Goal: Download file/media

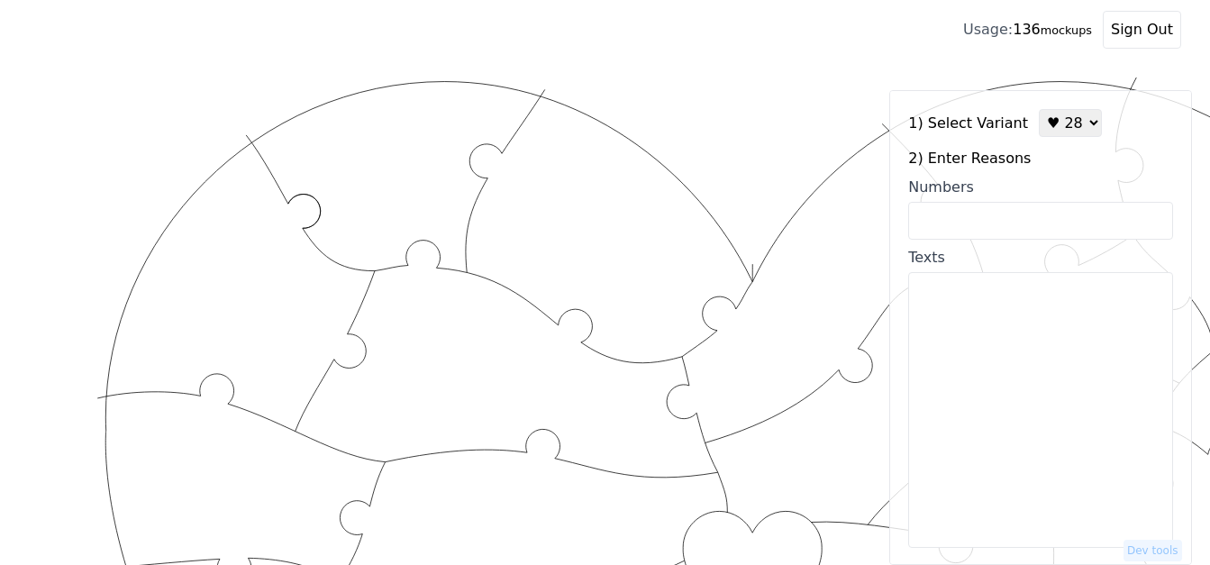
click at [947, 221] on input "Numbers" at bounding box center [1040, 221] width 265 height 38
drag, startPoint x: 947, startPoint y: 221, endPoint x: 1070, endPoint y: 119, distance: 159.3
click at [1070, 119] on select "♥ 12 ♥ 18 ♥ 28 ♥ 40 ♥ 50 ♥ 60 ♥ 70" at bounding box center [1070, 123] width 63 height 28
select select "1"
click at [1039, 109] on select "♥ 12 ♥ 18 ♥ 28 ♥ 40 ♥ 50 ♥ 60 ♥ 70" at bounding box center [1070, 123] width 63 height 28
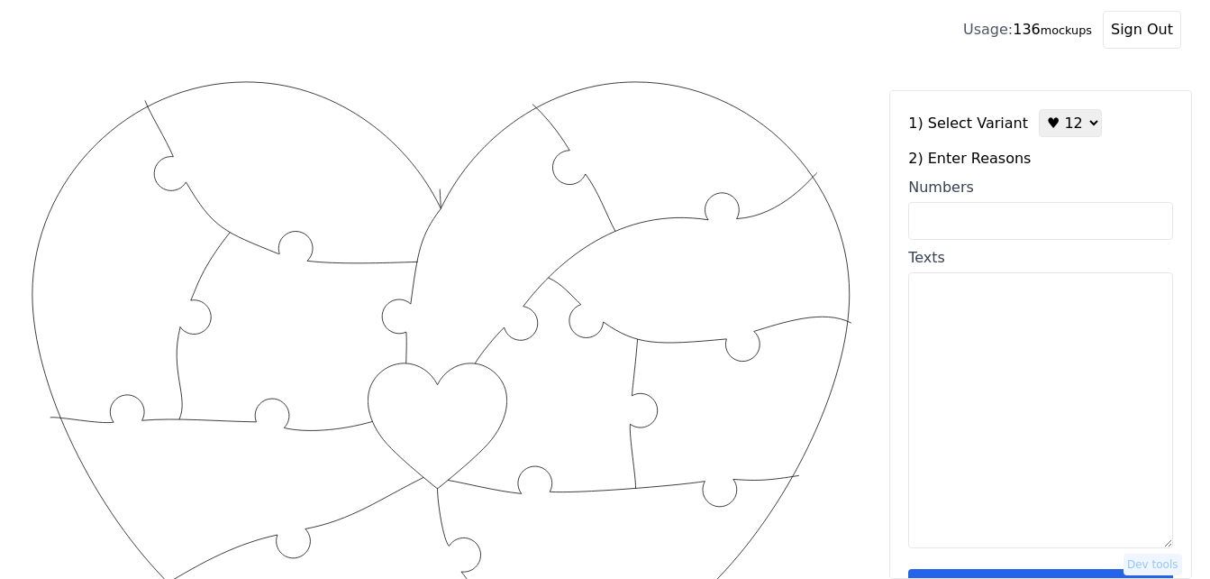
click at [1027, 204] on input "Numbers" at bounding box center [1040, 221] width 265 height 38
paste input "70 , 88 , 33 , 5 , 30 , 46 , 14, 55 , 69, 3 , 34 , 29, 68, 65, 94, 99, 98, 100,"
type input "70 , 88 , 33 , 5 , 30 , 46 , 14, 55 , 69, 3 , 34 , 29, 68, 65, 94, 99, 98, 100,"
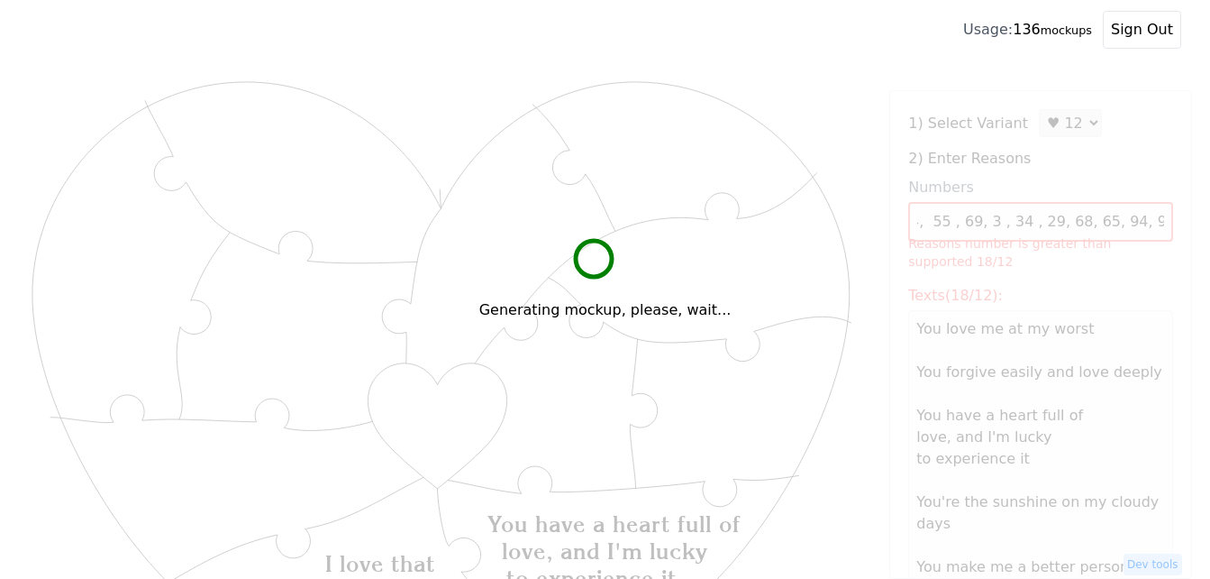
scroll to position [0, 0]
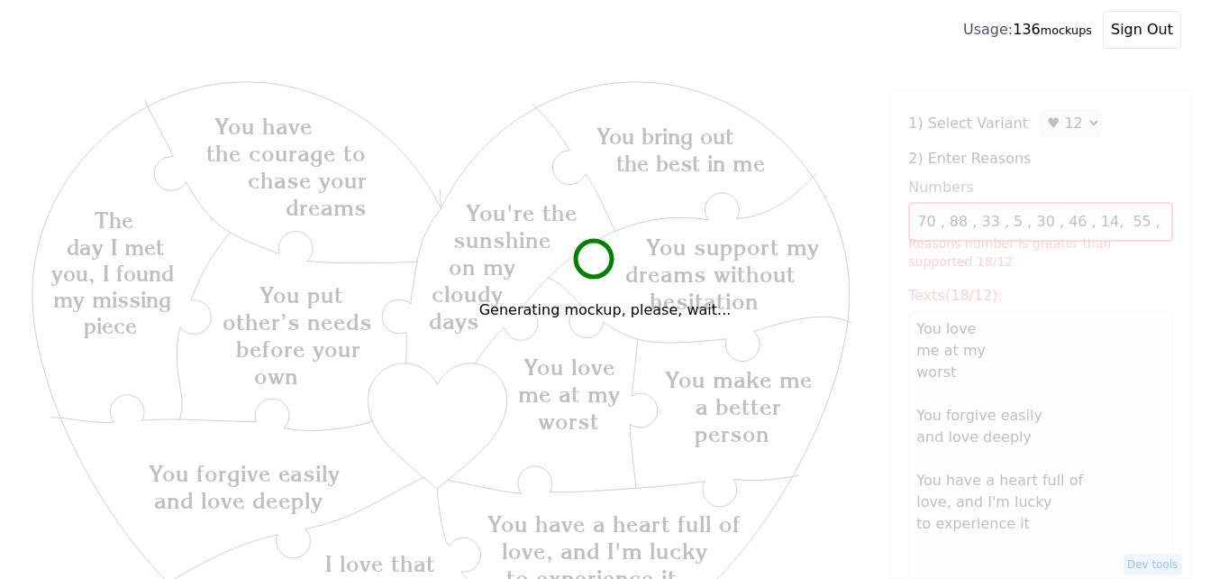
type textarea "You love me at my worst You forgive easily and love deeply You have a heart ful…"
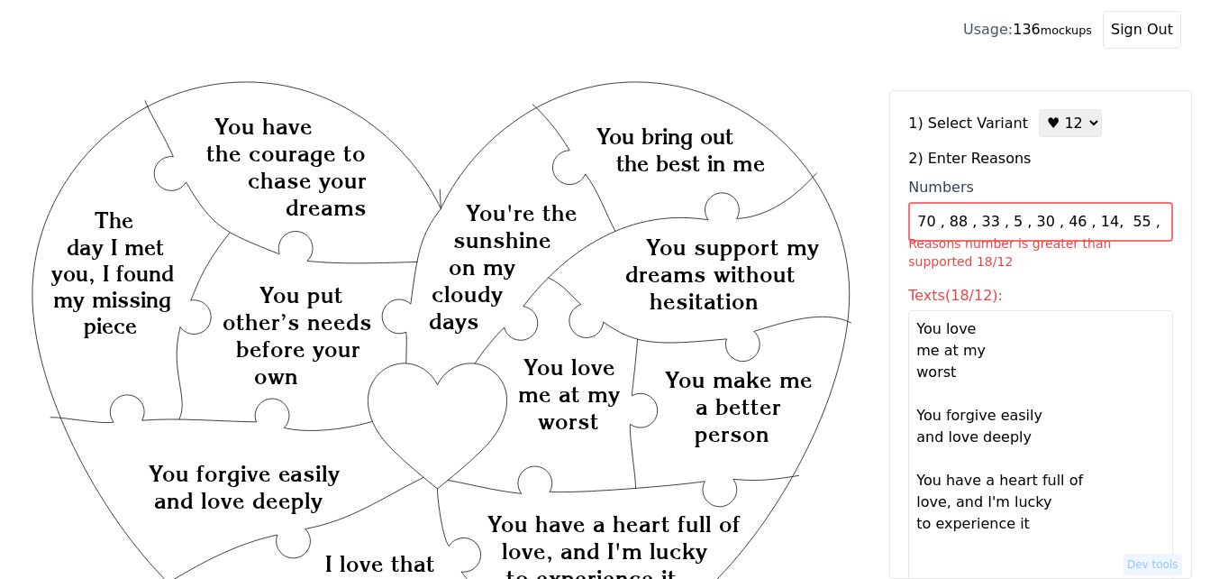
click at [1074, 126] on select "♥ 12 ♥ 18 ♥ 28 ♥ 40 ♥ 50 ♥ 60 ♥ 70" at bounding box center [1070, 123] width 63 height 28
select select "2"
click at [1039, 109] on select "♥ 12 ♥ 18 ♥ 28 ♥ 40 ♥ 50 ♥ 60 ♥ 70" at bounding box center [1070, 123] width 63 height 28
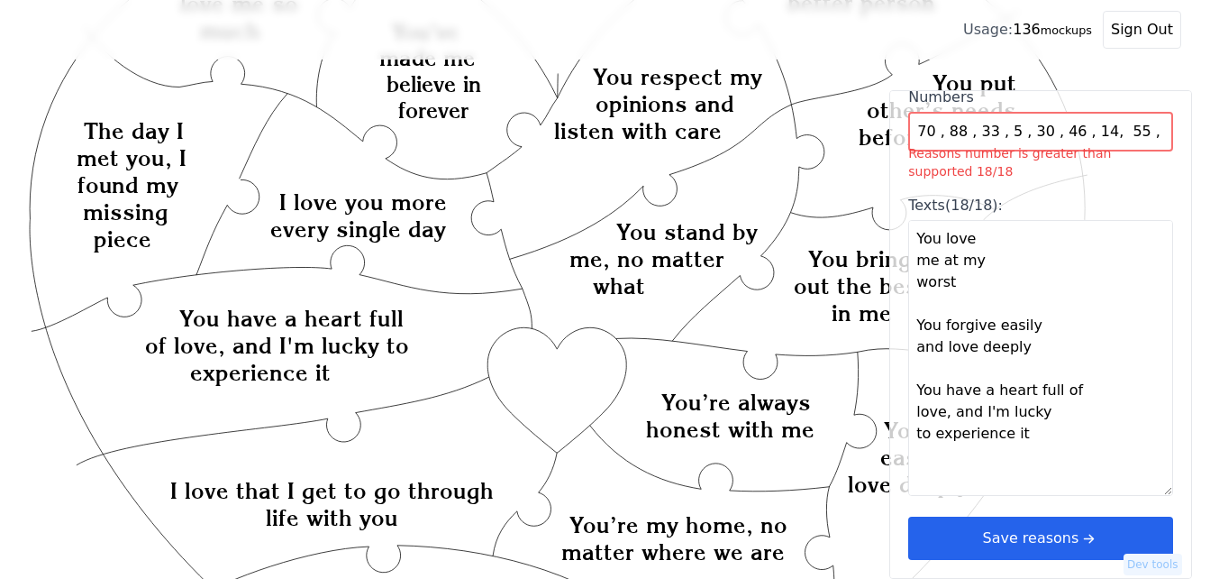
scroll to position [360, 0]
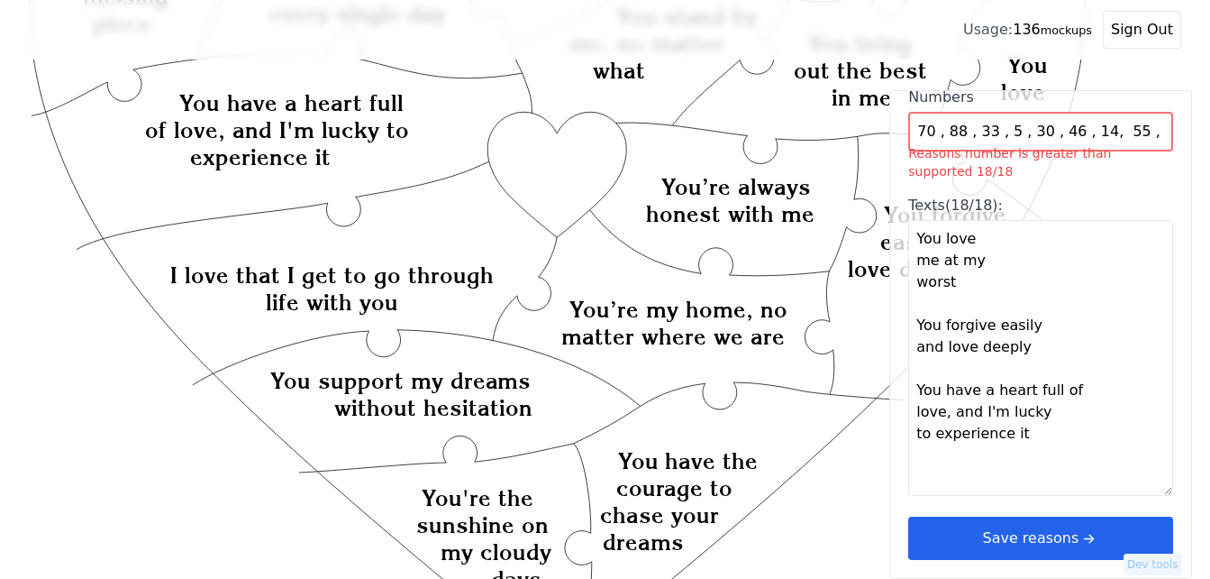
click at [1043, 542] on button "Save reasons" at bounding box center [1040, 537] width 265 height 43
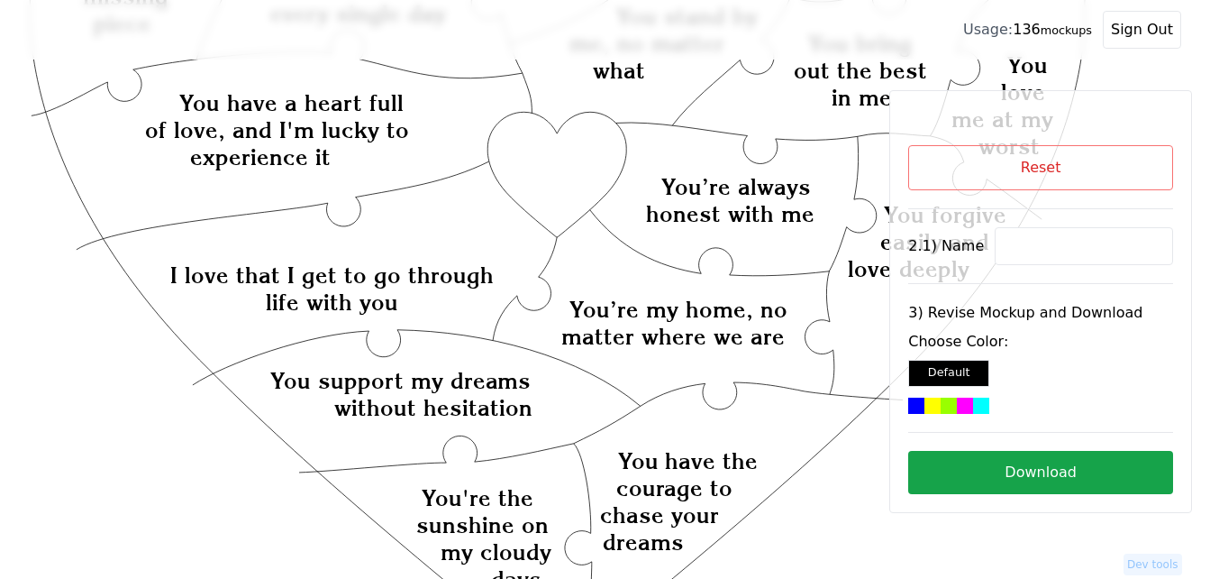
click at [1046, 252] on input at bounding box center [1084, 246] width 178 height 38
paste input "[PERSON_NAME]"
type input "[PERSON_NAME]"
click at [575, 174] on icon "Created with Snap Created with Snap Created with Snap You have a heart full of …" at bounding box center [558, 442] width 1059 height 1451
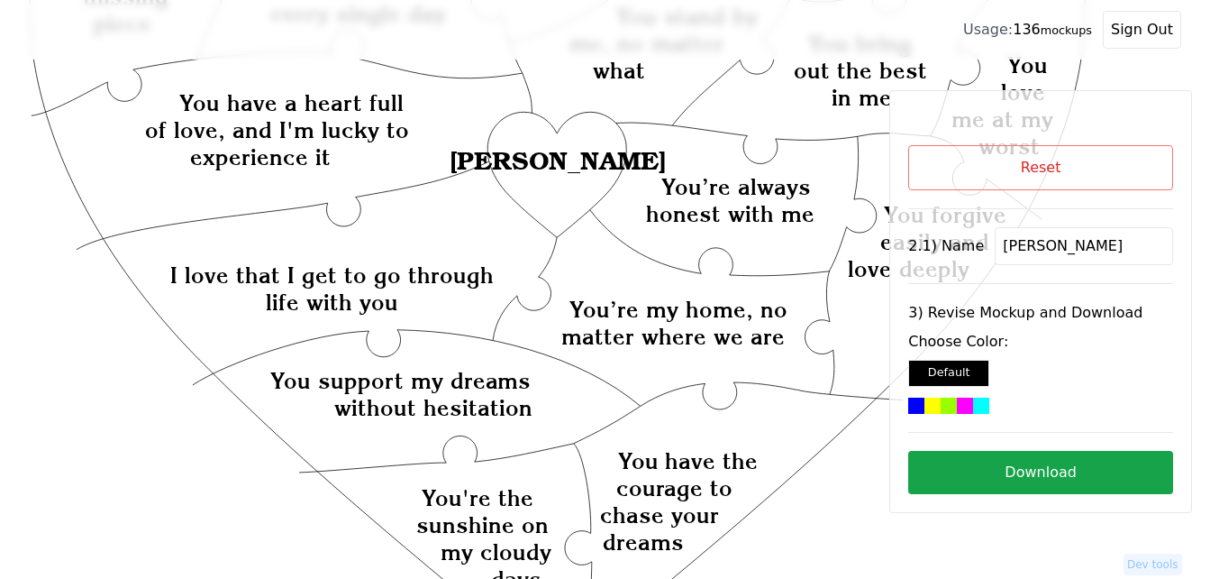
click at [973, 405] on div at bounding box center [981, 405] width 16 height 16
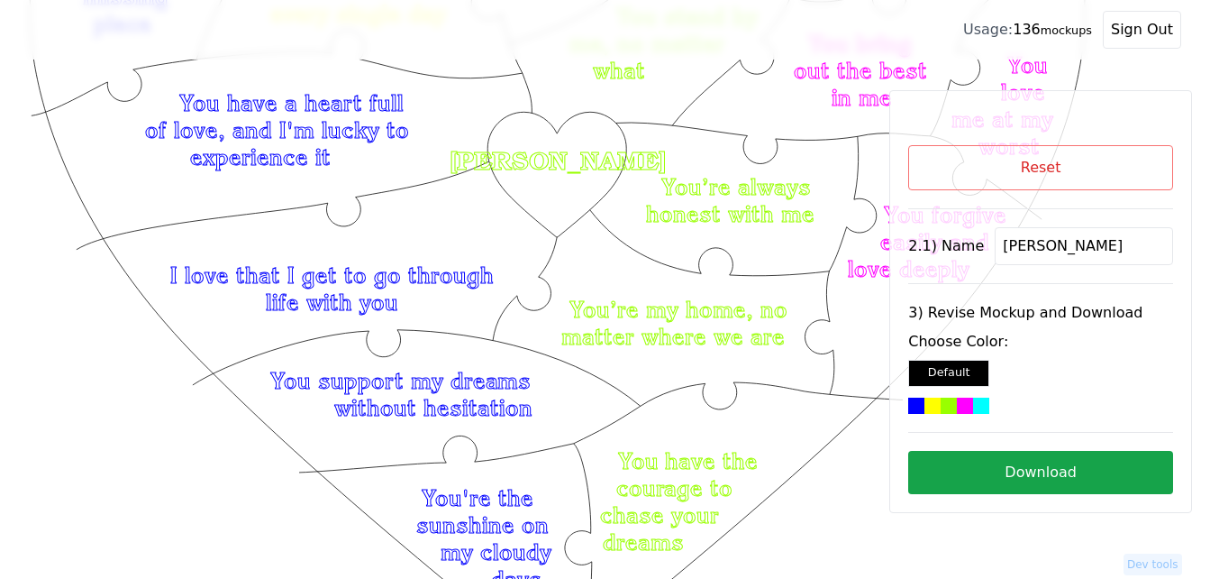
click at [1105, 472] on button "Download" at bounding box center [1040, 472] width 265 height 43
click at [1097, 472] on button "Download" at bounding box center [1040, 472] width 265 height 43
